Goal: Information Seeking & Learning: Understand process/instructions

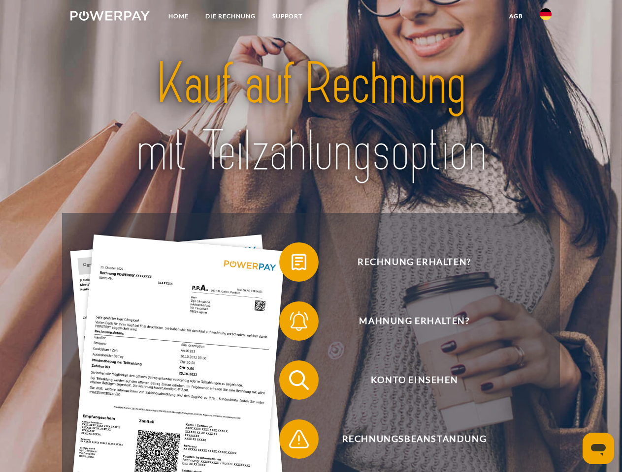
click at [110, 17] on img at bounding box center [109, 16] width 79 height 10
click at [545, 17] on img at bounding box center [545, 14] width 12 height 12
click at [515, 16] on link "agb" at bounding box center [515, 16] width 31 height 18
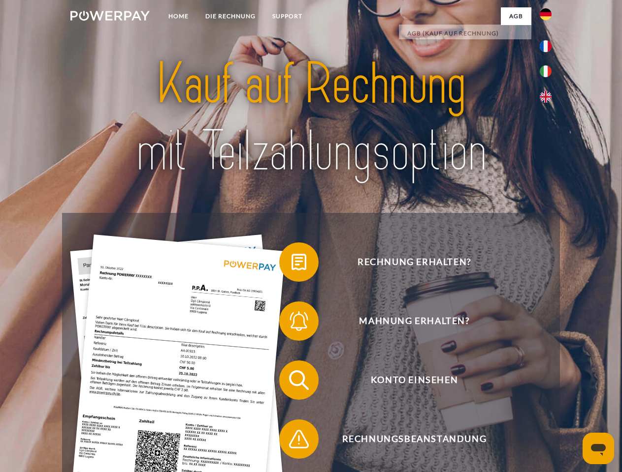
click at [291, 264] on span at bounding box center [283, 262] width 49 height 49
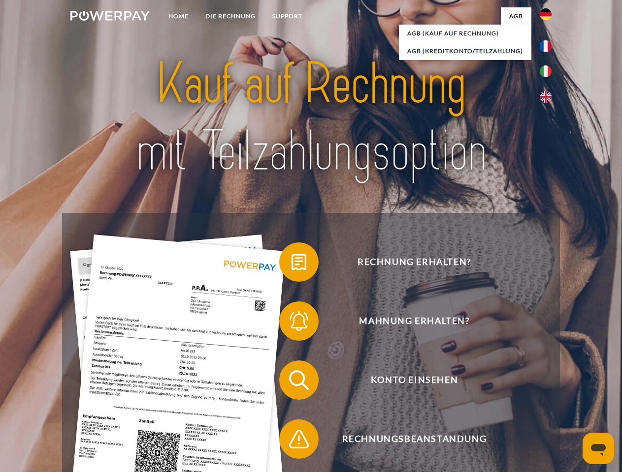
click at [291, 323] on span at bounding box center [283, 321] width 49 height 49
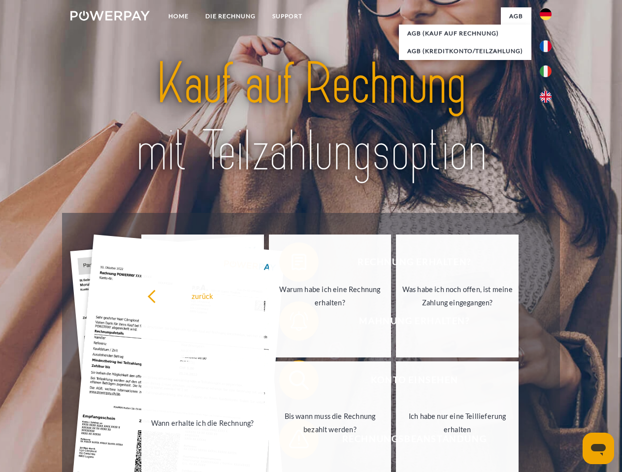
click at [291, 382] on link "Bis wann muss die Rechnung bezahlt werden?" at bounding box center [330, 423] width 123 height 123
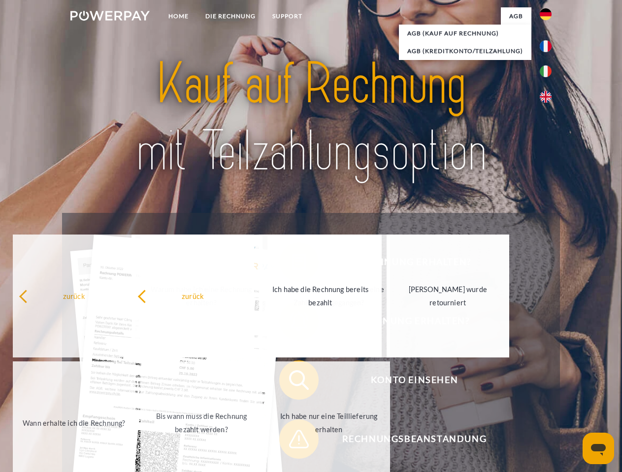
click at [291, 441] on span at bounding box center [283, 439] width 49 height 49
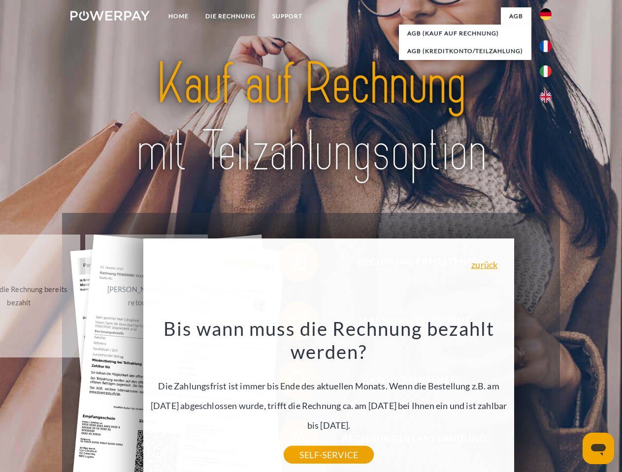
click at [598, 449] on icon "Messaging-Fenster öffnen" at bounding box center [598, 450] width 15 height 12
